Goal: Task Accomplishment & Management: Complete application form

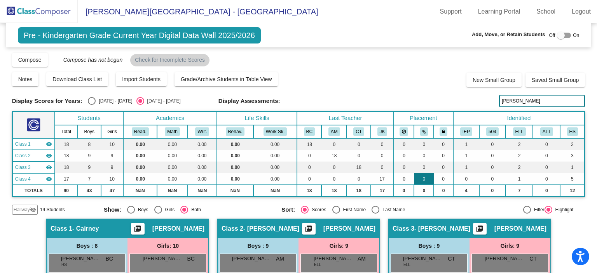
scroll to position [1, 0]
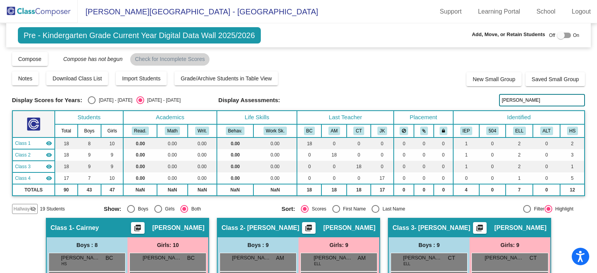
drag, startPoint x: 522, startPoint y: 100, endPoint x: 262, endPoint y: 111, distance: 260.2
click at [262, 112] on div "Display Scores for Years: [DATE] - [DATE] [DATE] - [DATE] Grade/Archive Student…" at bounding box center [298, 132] width 573 height 163
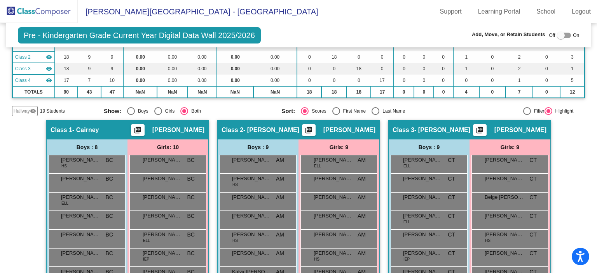
scroll to position [0, 0]
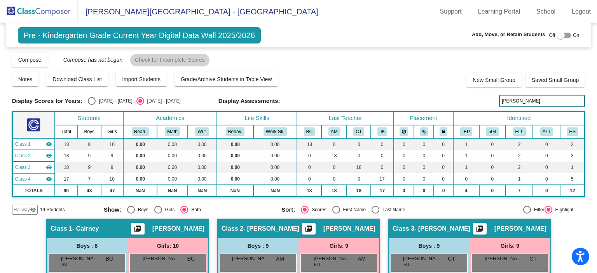
drag, startPoint x: 480, startPoint y: 105, endPoint x: 170, endPoint y: 35, distance: 318.2
click at [203, 60] on div "Display Scores for Years: [DATE] - [DATE] [DATE] - [DATE] Grade/Archive Student…" at bounding box center [298, 133] width 573 height 163
drag, startPoint x: 510, startPoint y: 99, endPoint x: 366, endPoint y: 74, distance: 145.9
click at [366, 74] on div "Display Scores for Years: [DATE] - [DATE] [DATE] - [DATE] Grade/Archive Student…" at bounding box center [298, 133] width 573 height 163
drag, startPoint x: 518, startPoint y: 99, endPoint x: 249, endPoint y: 70, distance: 270.6
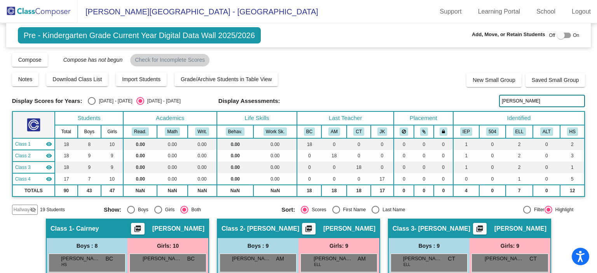
click at [252, 70] on div "Display Scores for Years: [DATE] - [DATE] [DATE] - [DATE] Grade/Archive Student…" at bounding box center [298, 133] width 573 height 163
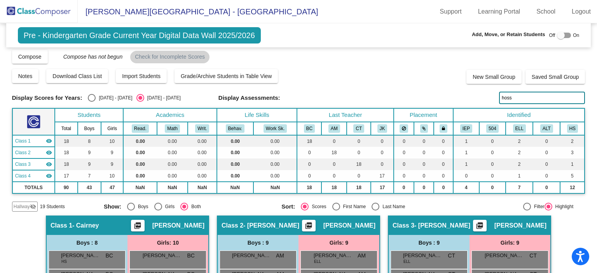
scroll to position [2, 0]
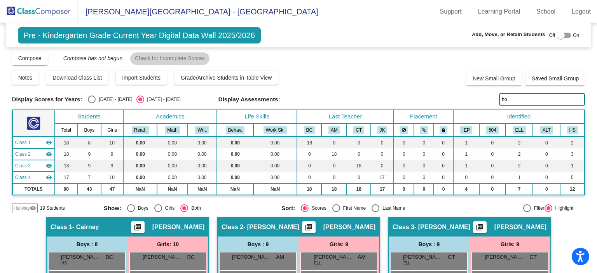
type input "h"
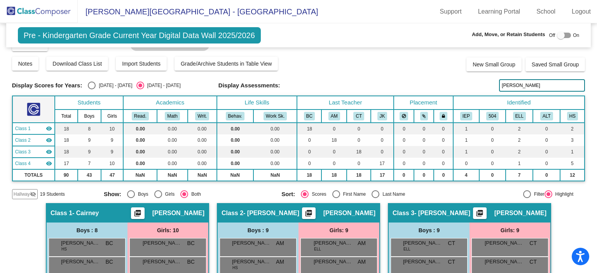
scroll to position [0, 0]
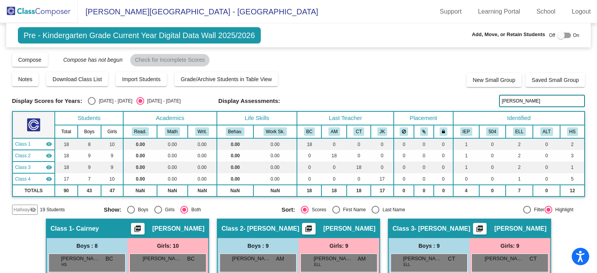
drag, startPoint x: 488, startPoint y: 95, endPoint x: 405, endPoint y: 77, distance: 85.0
click at [407, 77] on div "Display Scores for Years: [DATE] - [DATE] [DATE] - [DATE] Grade/Archive Student…" at bounding box center [298, 133] width 573 height 163
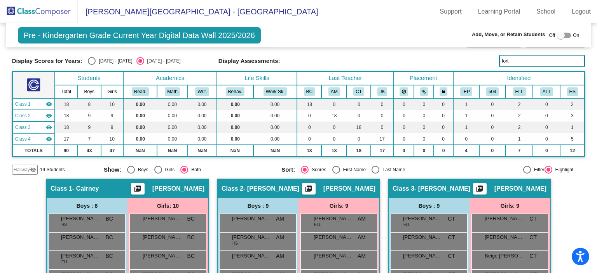
scroll to position [37, 0]
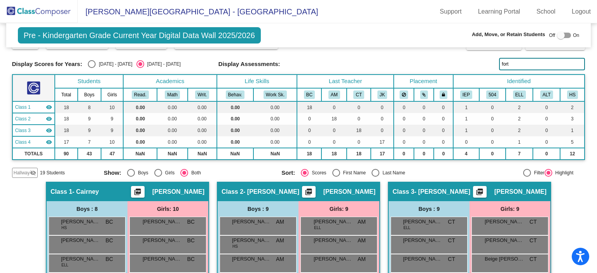
drag, startPoint x: 522, startPoint y: 65, endPoint x: 446, endPoint y: 54, distance: 77.3
click at [446, 54] on div "Display Scores for Years: [DATE] - [DATE] [DATE] - [DATE] Grade/Archive Student…" at bounding box center [298, 96] width 573 height 163
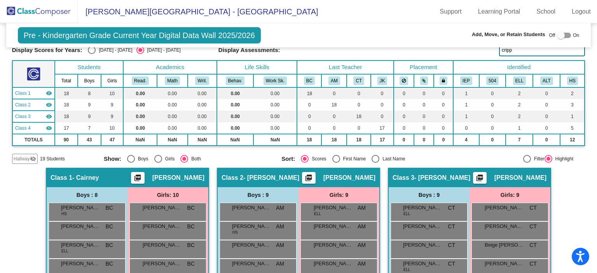
scroll to position [0, 0]
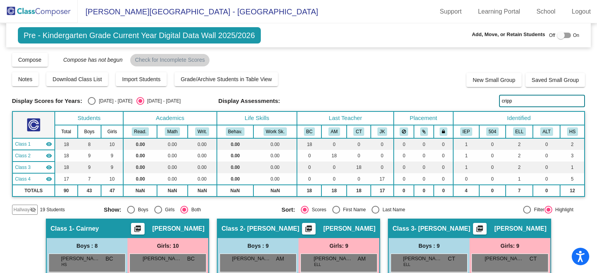
drag, startPoint x: 511, startPoint y: 99, endPoint x: 460, endPoint y: 93, distance: 51.3
click at [459, 93] on div "Display Scores for Years: [DATE] - [DATE] [DATE] - [DATE] Grade/Archive Student…" at bounding box center [298, 133] width 573 height 163
drag, startPoint x: 516, startPoint y: 101, endPoint x: 443, endPoint y: 88, distance: 73.8
click at [443, 89] on div "Display Scores for Years: [DATE] - [DATE] [DATE] - [DATE] Grade/Archive Student…" at bounding box center [298, 133] width 573 height 163
click at [507, 101] on input "be" at bounding box center [542, 101] width 86 height 12
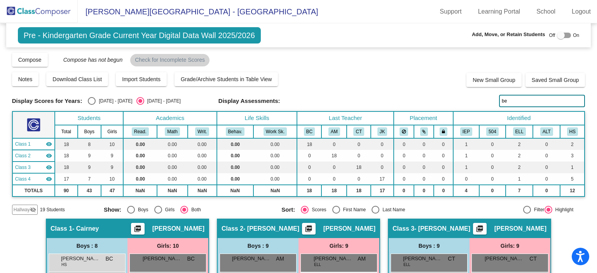
type input "Betanzo"
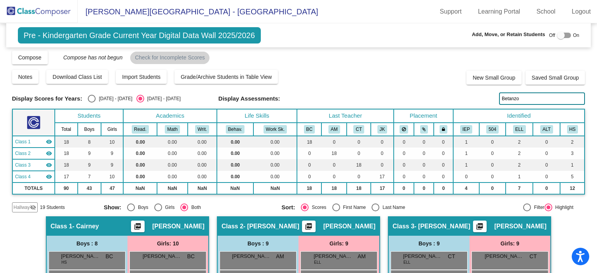
scroll to position [19, 0]
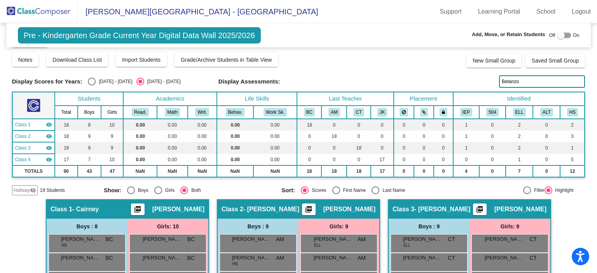
drag, startPoint x: 476, startPoint y: 78, endPoint x: 438, endPoint y: 82, distance: 38.3
click at [438, 82] on div "Display Scores for Years: [DATE] - [DATE] [DATE] - [DATE] Display Assessments: …" at bounding box center [298, 81] width 573 height 12
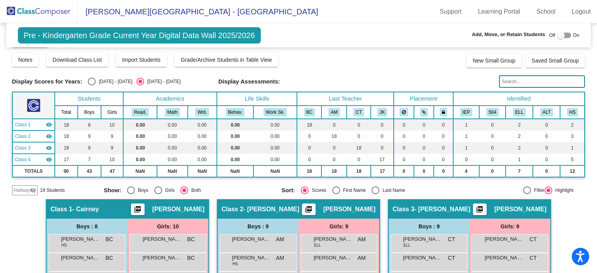
click at [34, 15] on img at bounding box center [39, 11] width 78 height 23
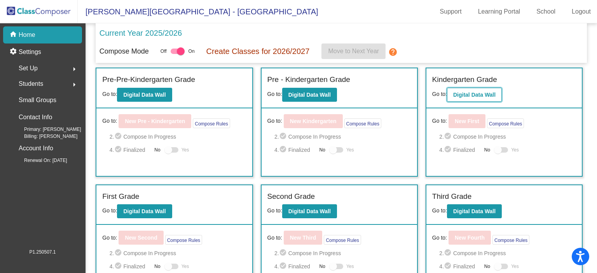
click at [491, 94] on b "Digital Data Wall" at bounding box center [474, 95] width 42 height 6
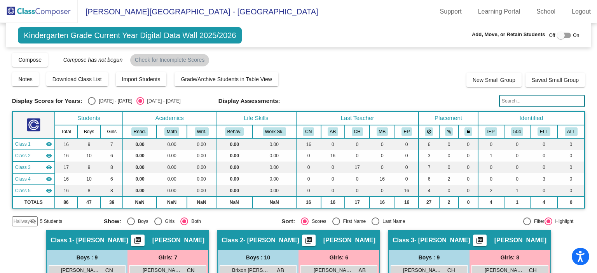
click at [511, 102] on input "text" at bounding box center [542, 101] width 86 height 12
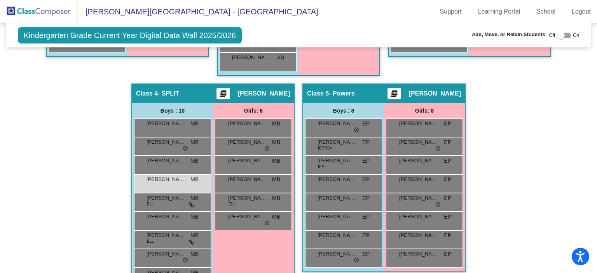
scroll to position [380, 0]
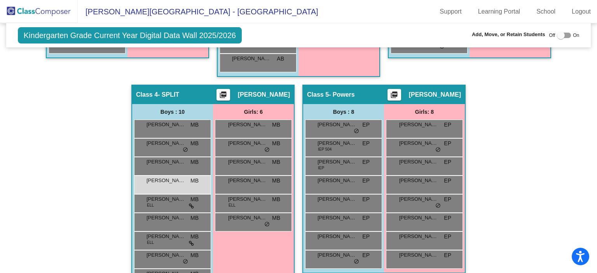
type input "[PERSON_NAME]"
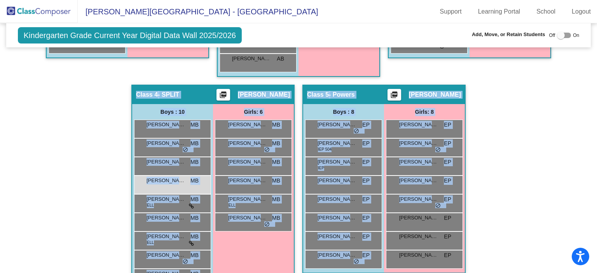
drag, startPoint x: 590, startPoint y: 227, endPoint x: 595, endPoint y: 151, distance: 75.6
click at [595, 151] on mat-sidenav-content "Kindergarten Grade Current Year Digital Data Wall 2025/2026 Add, Move, or Retai…" at bounding box center [298, 148] width 597 height 250
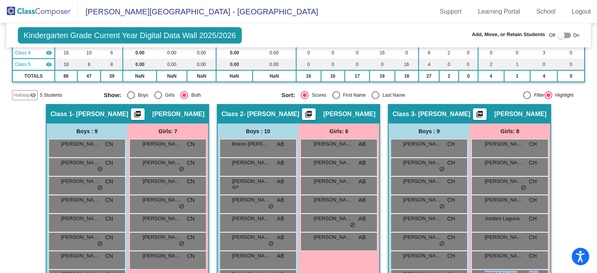
scroll to position [124, 0]
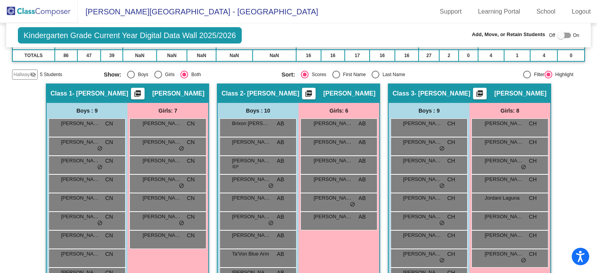
scroll to position [151, 0]
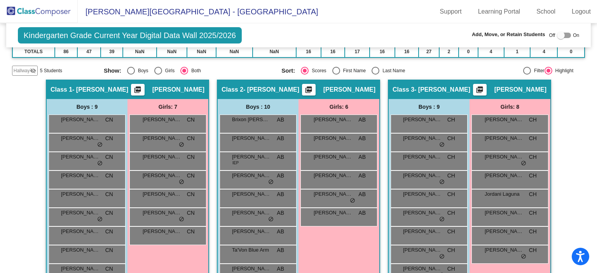
click at [37, 9] on img at bounding box center [39, 11] width 78 height 23
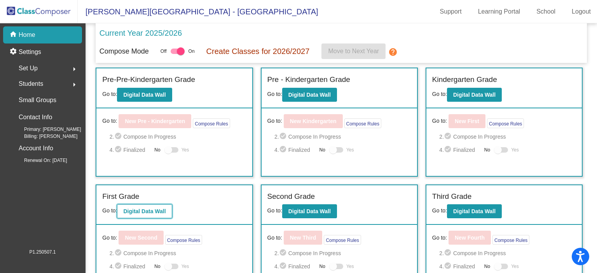
click at [144, 204] on button "Digital Data Wall" at bounding box center [144, 211] width 55 height 14
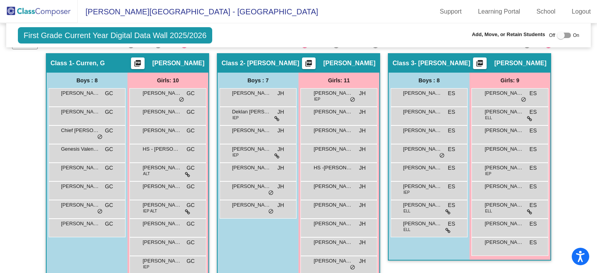
scroll to position [174, 0]
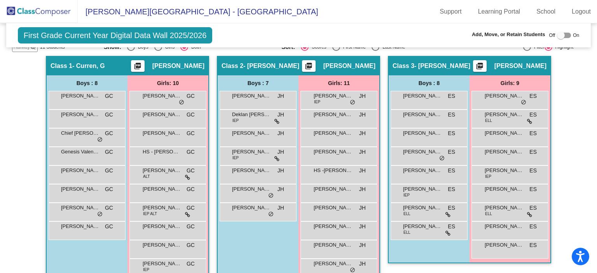
click at [557, 34] on div at bounding box center [561, 35] width 8 height 8
checkbox input "true"
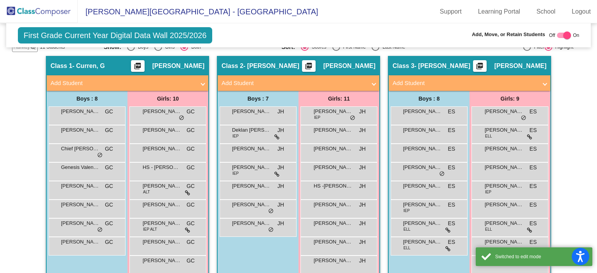
click at [181, 81] on mat-panel-title "Add Student" at bounding box center [123, 83] width 145 height 9
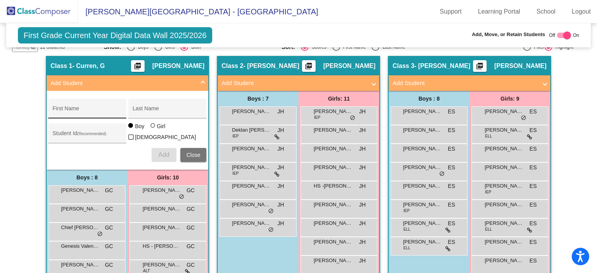
click at [95, 109] on input "First Name" at bounding box center [87, 111] width 70 height 6
type input "G"
type input "[PERSON_NAME]"
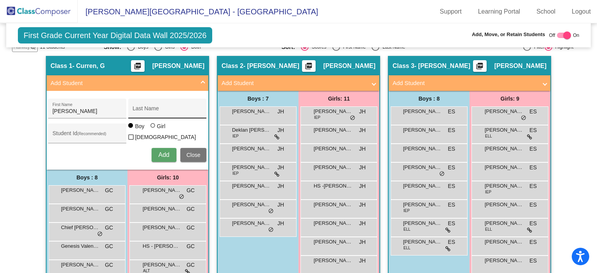
click at [159, 104] on div "Last Name" at bounding box center [168, 111] width 70 height 16
type input "Grubber"
click at [150, 128] on div at bounding box center [152, 125] width 5 height 5
click at [153, 129] on input "Girl" at bounding box center [153, 129] width 0 height 0
radio input "true"
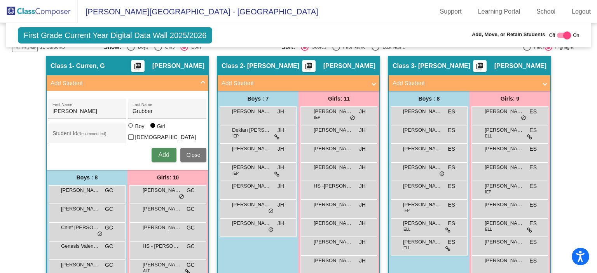
click at [168, 155] on button "Add" at bounding box center [164, 155] width 25 height 14
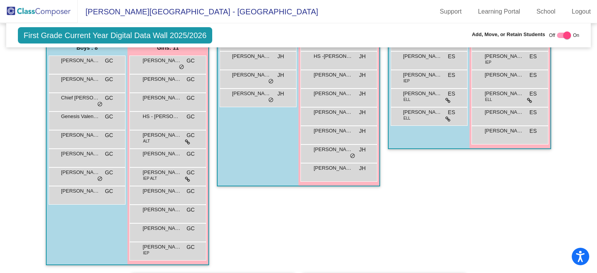
scroll to position [318, 0]
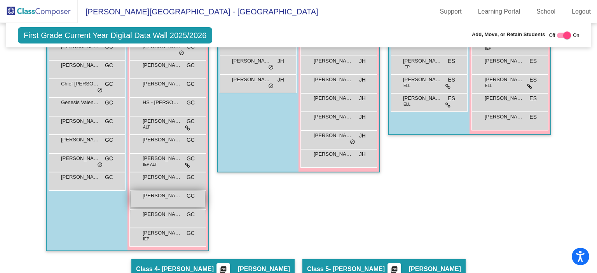
click at [144, 198] on div "[PERSON_NAME] [PERSON_NAME] lock do_not_disturb_alt" at bounding box center [168, 199] width 74 height 16
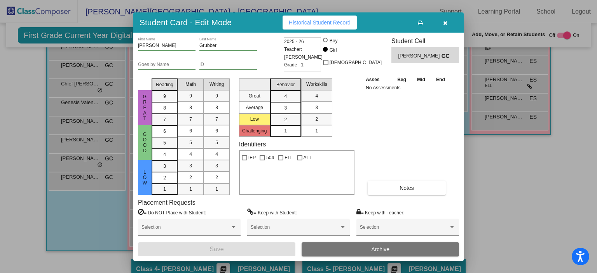
click at [446, 19] on button "button" at bounding box center [444, 23] width 25 height 14
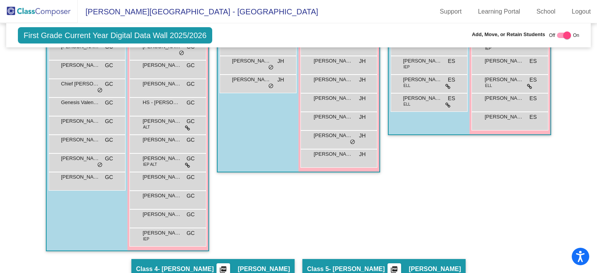
click at [0, 0] on div "Boys : 8 [PERSON_NAME] GC lock do_not_disturb_alt [PERSON_NAME] GC lock do_not_…" at bounding box center [0, 0] width 0 height 0
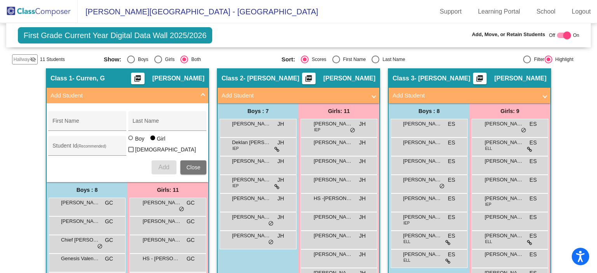
scroll to position [147, 0]
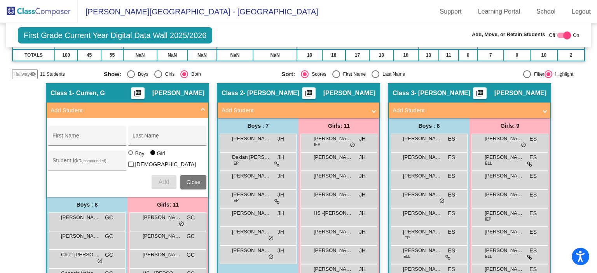
click at [204, 108] on mat-expansion-panel-header "Add Student" at bounding box center [128, 111] width 162 height 16
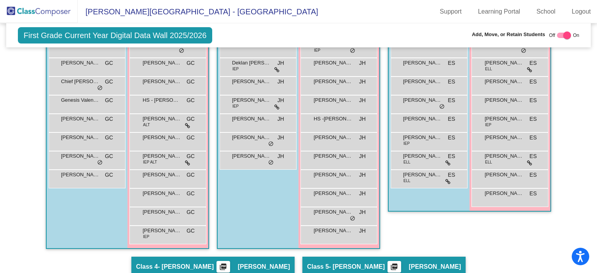
scroll to position [261, 0]
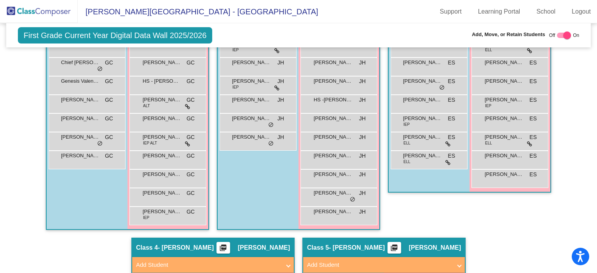
drag, startPoint x: 592, startPoint y: 120, endPoint x: 593, endPoint y: 100, distance: 20.2
click at [593, 100] on mat-sidenav-content "First Grade Current Year Digital Data Wall 2025/2026 Add, Move, or Retain Stude…" at bounding box center [298, 148] width 597 height 250
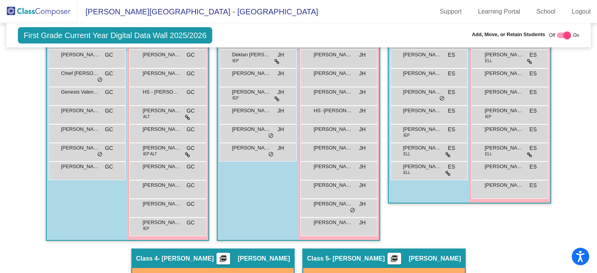
scroll to position [244, 0]
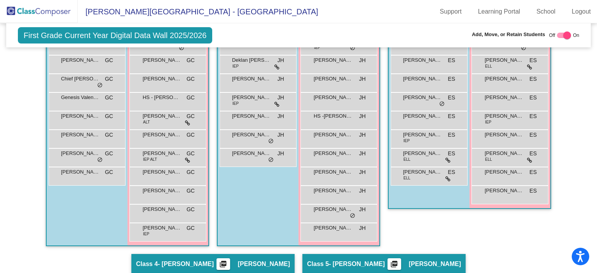
click at [564, 171] on div "Hallway - Hallway Class picture_as_pdf Add Student First Name Last Name Student…" at bounding box center [298, 245] width 573 height 518
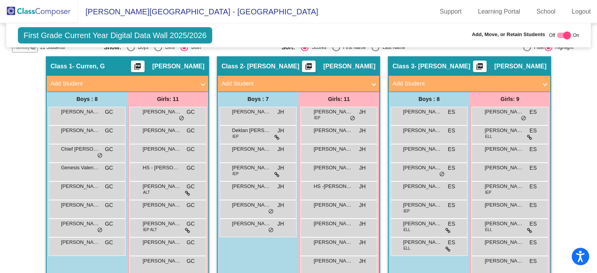
scroll to position [192, 0]
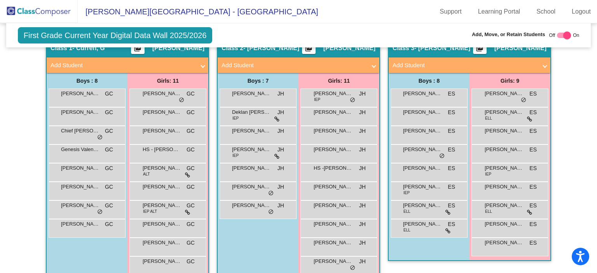
click at [45, 10] on img at bounding box center [39, 11] width 78 height 23
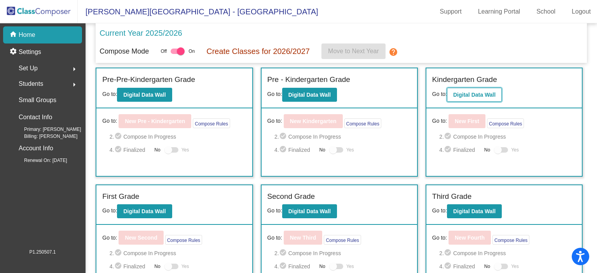
click at [486, 96] on b "Digital Data Wall" at bounding box center [474, 95] width 42 height 6
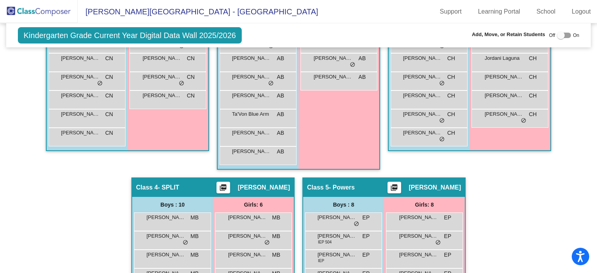
scroll to position [301, 0]
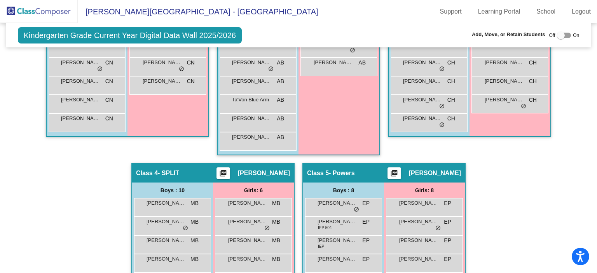
click at [558, 36] on div at bounding box center [561, 35] width 8 height 8
checkbox input "true"
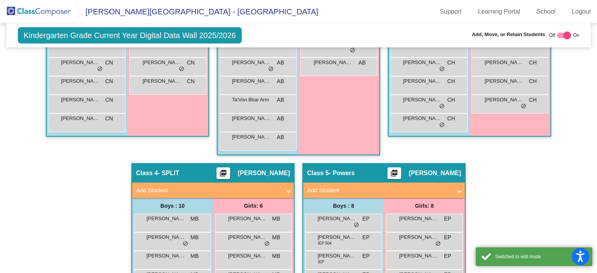
click at [249, 188] on mat-panel-title "Add Student" at bounding box center [208, 190] width 145 height 9
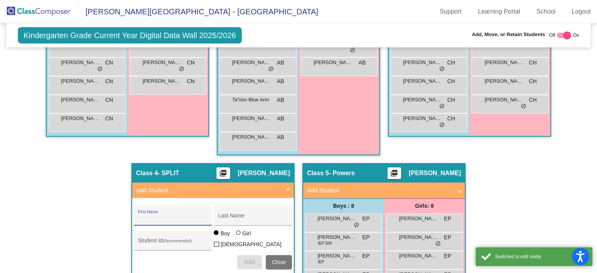
click at [178, 217] on input "First Name" at bounding box center [173, 219] width 70 height 6
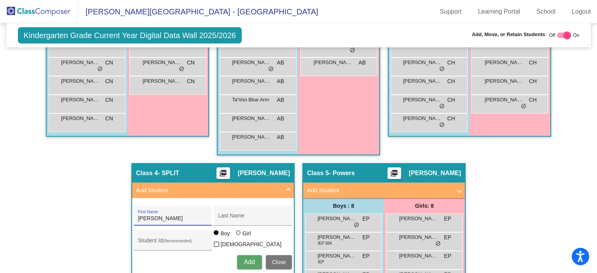
type input "[PERSON_NAME]"
click at [236, 235] on div at bounding box center [238, 232] width 5 height 5
click at [239, 237] on input "Girl" at bounding box center [239, 237] width 0 height 0
radio input "true"
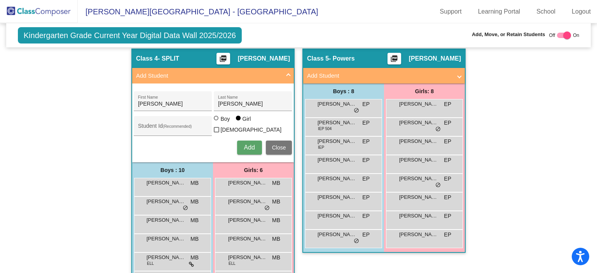
scroll to position [433, 0]
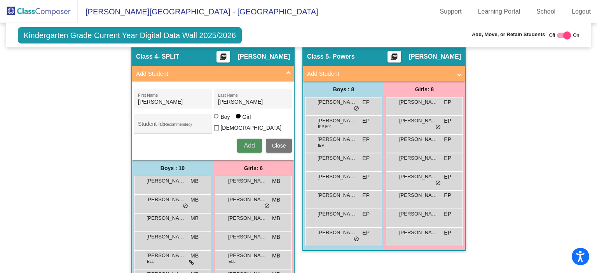
click at [252, 142] on span "Add" at bounding box center [249, 145] width 11 height 7
drag, startPoint x: 592, startPoint y: 196, endPoint x: 591, endPoint y: 216, distance: 19.5
click at [591, 216] on mat-sidenav-content "Kindergarten Grade Current Year Digital Data Wall 2025/2026 Add, Move, or Retai…" at bounding box center [298, 148] width 597 height 250
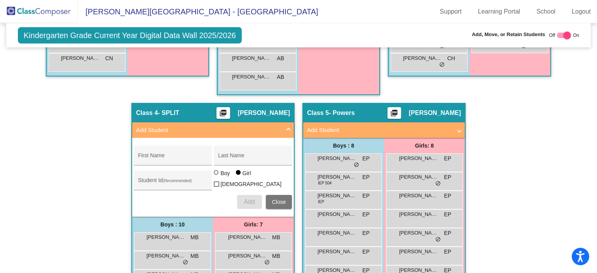
scroll to position [308, 0]
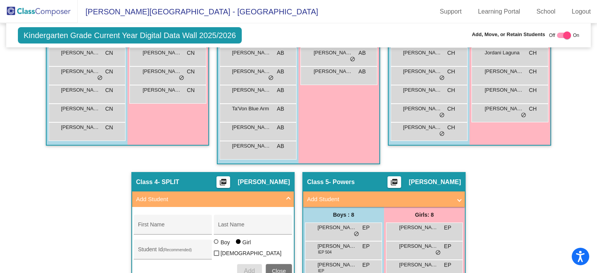
click at [283, 196] on span "Add Student" at bounding box center [211, 199] width 151 height 9
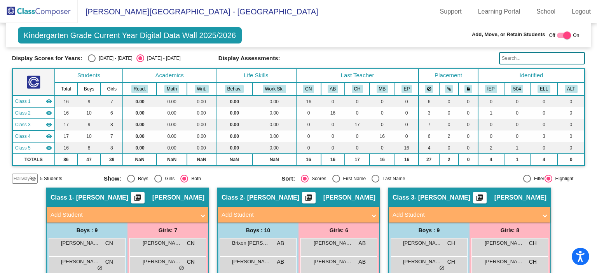
scroll to position [44, 0]
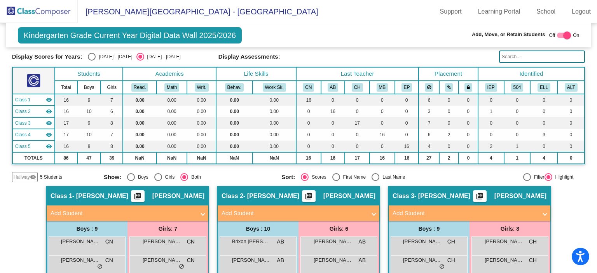
click at [54, 9] on img at bounding box center [39, 11] width 78 height 23
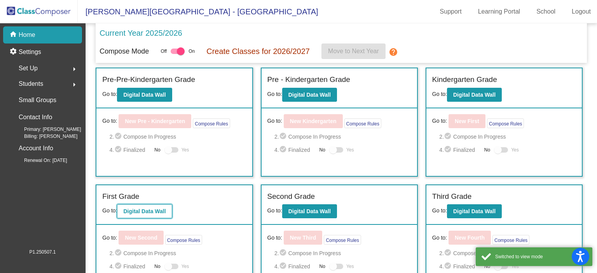
click at [159, 209] on b "Digital Data Wall" at bounding box center [144, 211] width 42 height 6
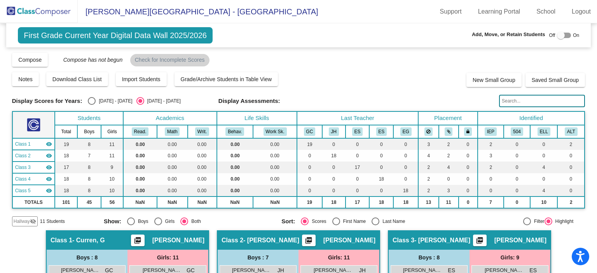
click at [522, 99] on input "text" at bounding box center [542, 101] width 86 height 12
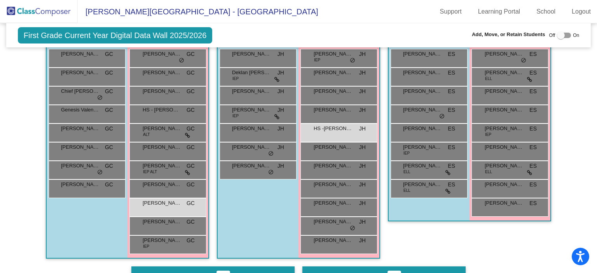
scroll to position [173, 0]
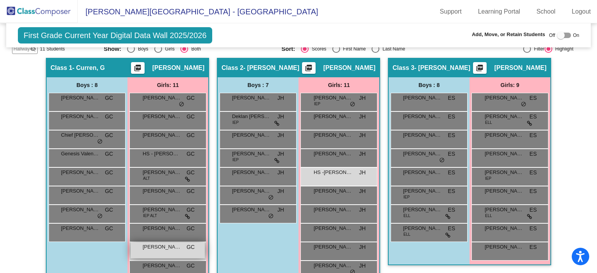
type input "grub"
click at [152, 245] on span "[PERSON_NAME]" at bounding box center [162, 247] width 39 height 8
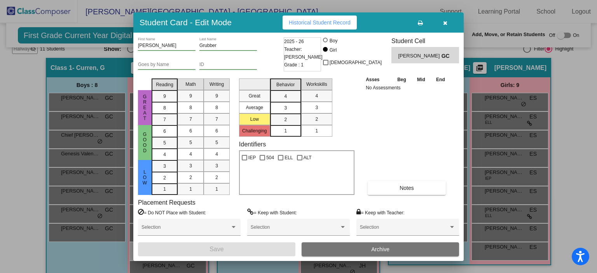
click at [446, 21] on button "button" at bounding box center [444, 23] width 25 height 14
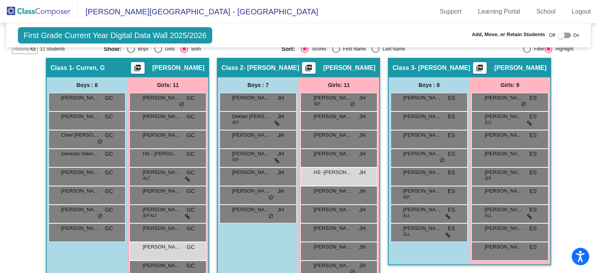
click at [18, 49] on span "Hallway" at bounding box center [22, 48] width 16 height 7
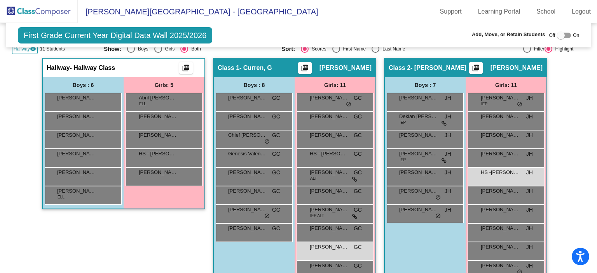
drag, startPoint x: 315, startPoint y: 248, endPoint x: 282, endPoint y: 249, distance: 33.1
drag, startPoint x: 211, startPoint y: 256, endPoint x: 256, endPoint y: 253, distance: 44.8
click at [124, 209] on div "Boys : 8 [PERSON_NAME] GC lock do_not_disturb_alt [PERSON_NAME] GC lock do_not_…" at bounding box center [83, 142] width 81 height 131
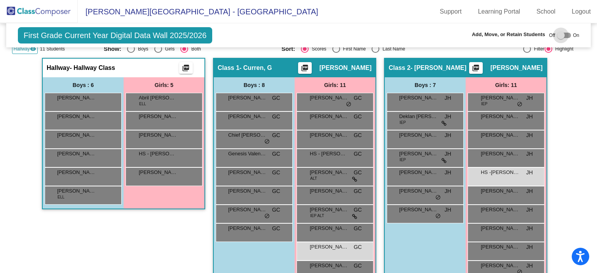
click at [558, 37] on div at bounding box center [561, 35] width 8 height 8
checkbox input "true"
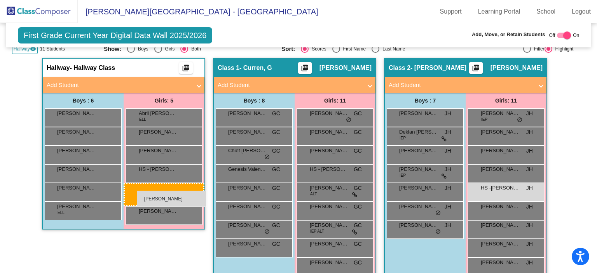
drag, startPoint x: 323, startPoint y: 263, endPoint x: 137, endPoint y: 191, distance: 199.4
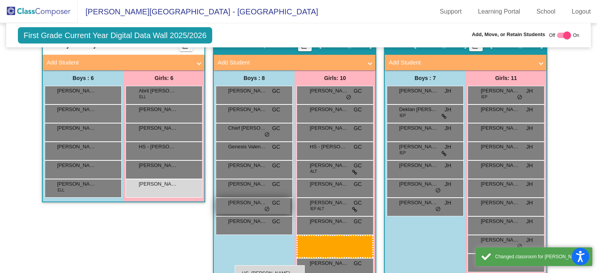
scroll to position [197, 0]
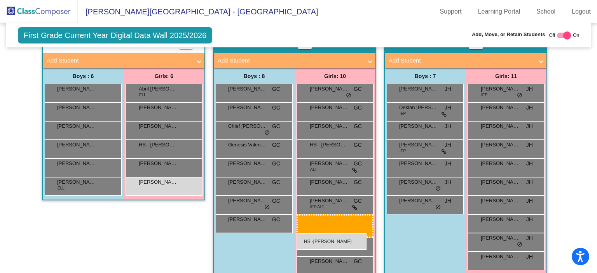
drag, startPoint x: 494, startPoint y: 190, endPoint x: 296, endPoint y: 234, distance: 202.5
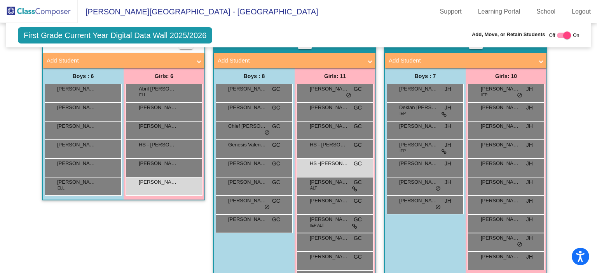
click at [199, 62] on mat-expansion-panel-header "Add Student" at bounding box center [124, 61] width 162 height 16
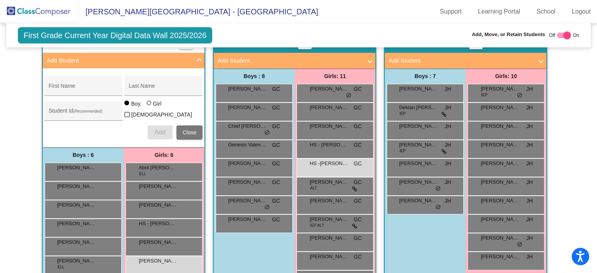
click at [199, 60] on mat-expansion-panel-header "Add Student" at bounding box center [124, 61] width 162 height 16
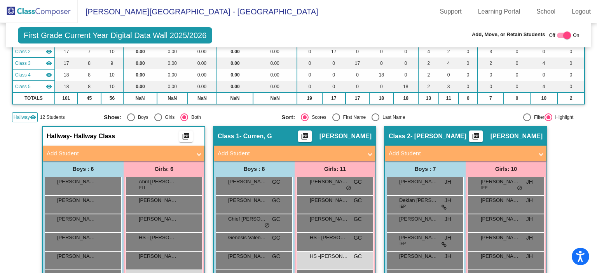
scroll to position [129, 0]
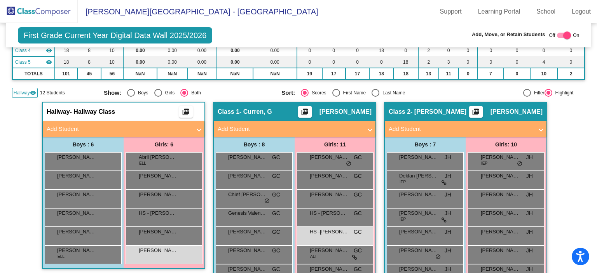
click at [23, 91] on span "Hallway" at bounding box center [22, 92] width 16 height 7
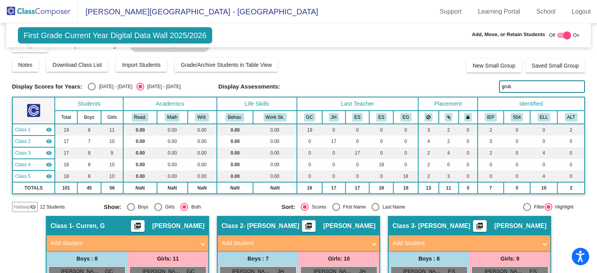
scroll to position [0, 0]
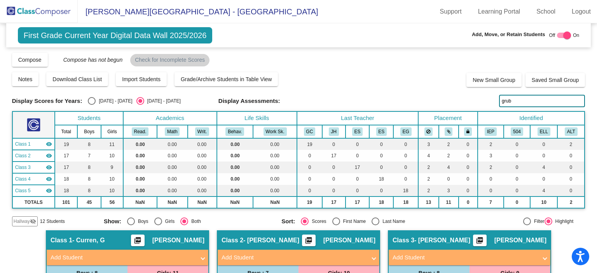
click at [51, 14] on img at bounding box center [39, 11] width 78 height 23
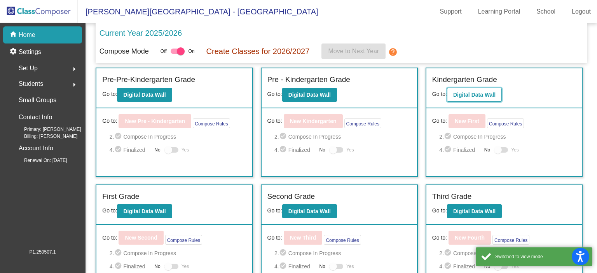
click at [482, 90] on button "Digital Data Wall" at bounding box center [474, 95] width 55 height 14
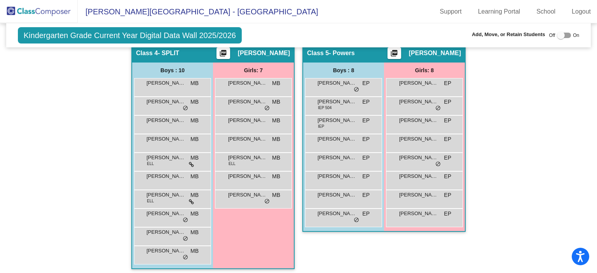
scroll to position [423, 0]
